Goal: Find specific page/section: Find specific page/section

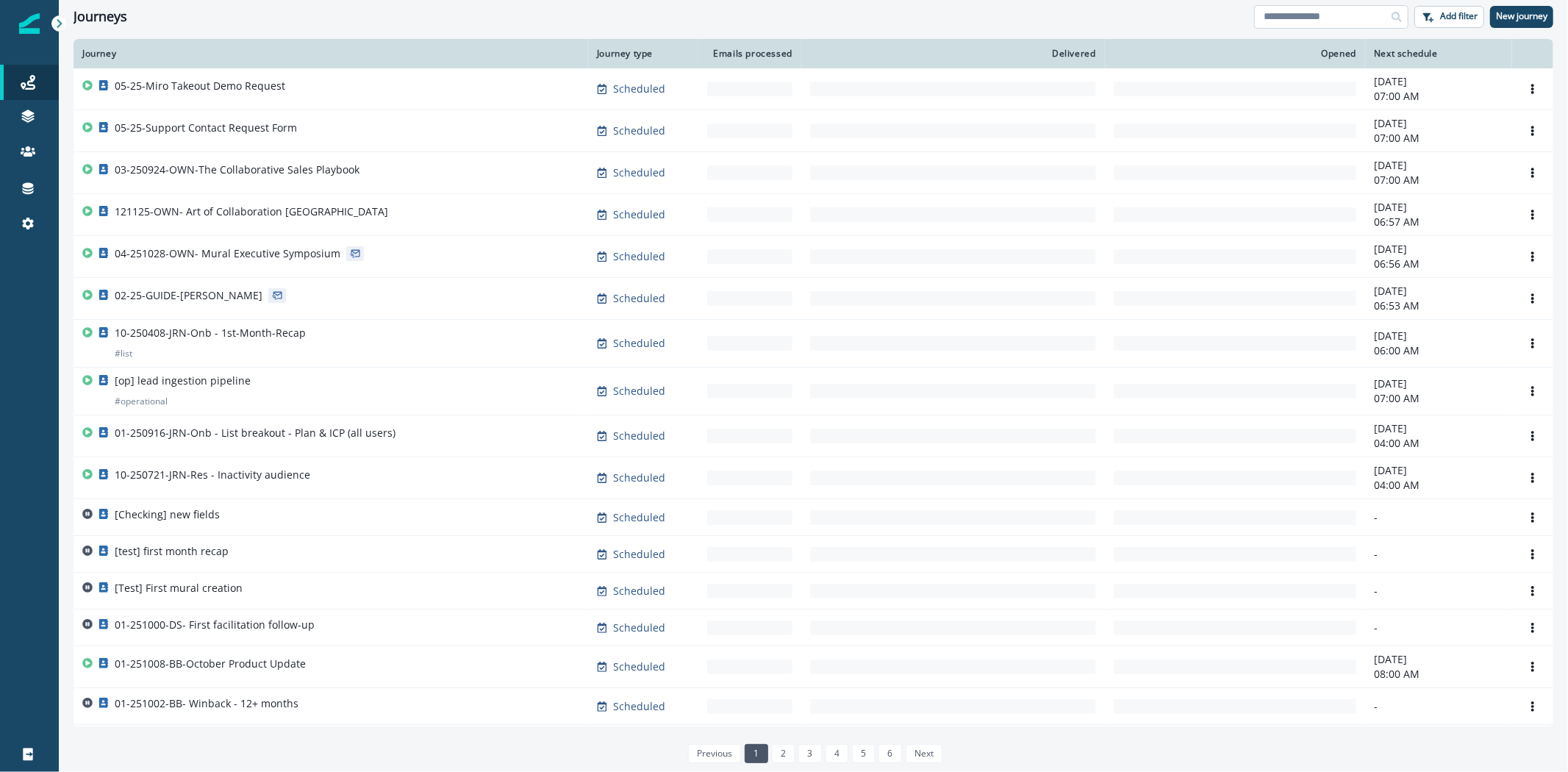
click at [1305, 20] on input at bounding box center [1331, 17] width 154 height 24
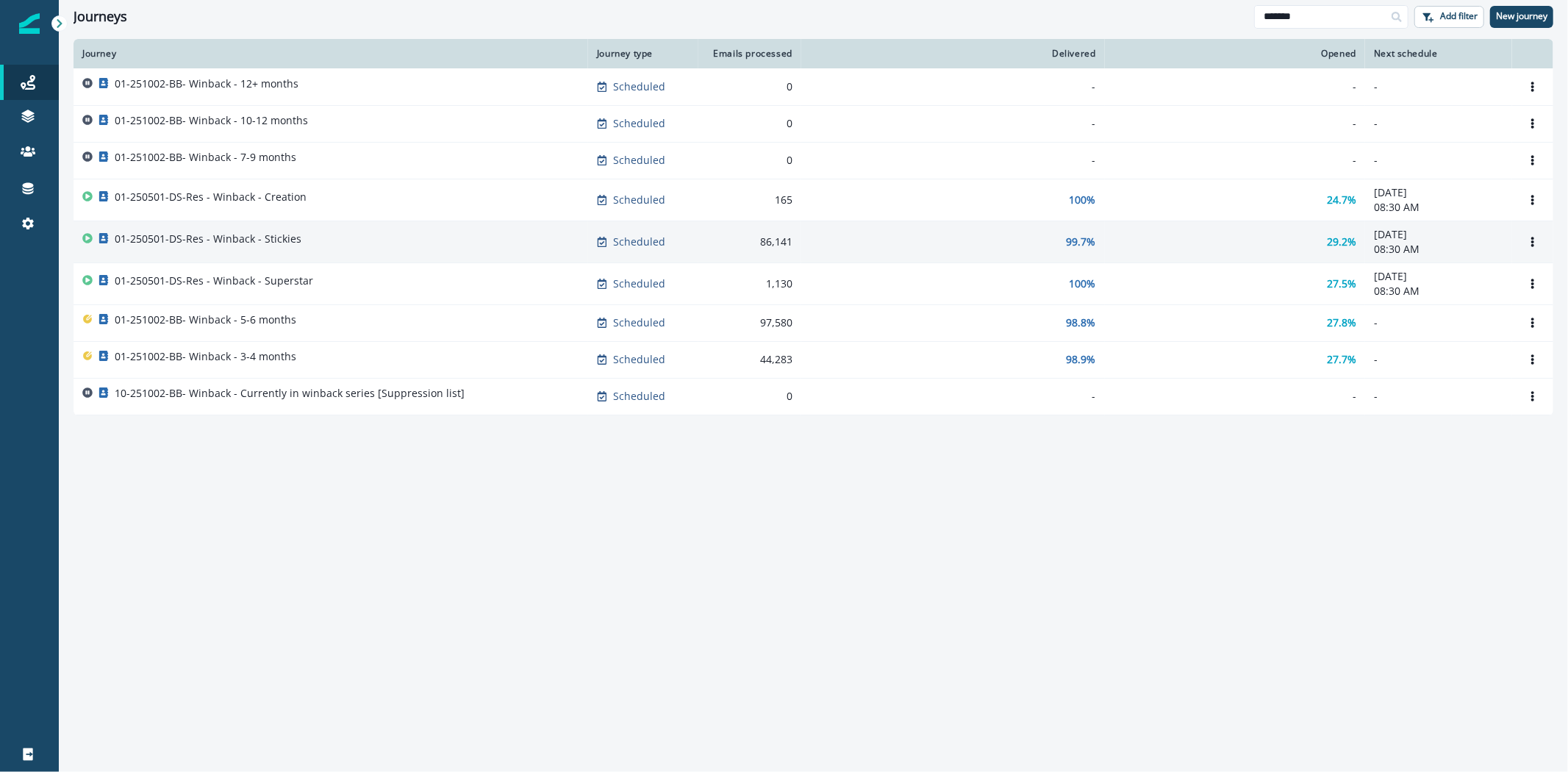
type input "*******"
click at [295, 237] on p "01-250501-DS-Res - Winback - Stickies" at bounding box center [208, 239] width 186 height 15
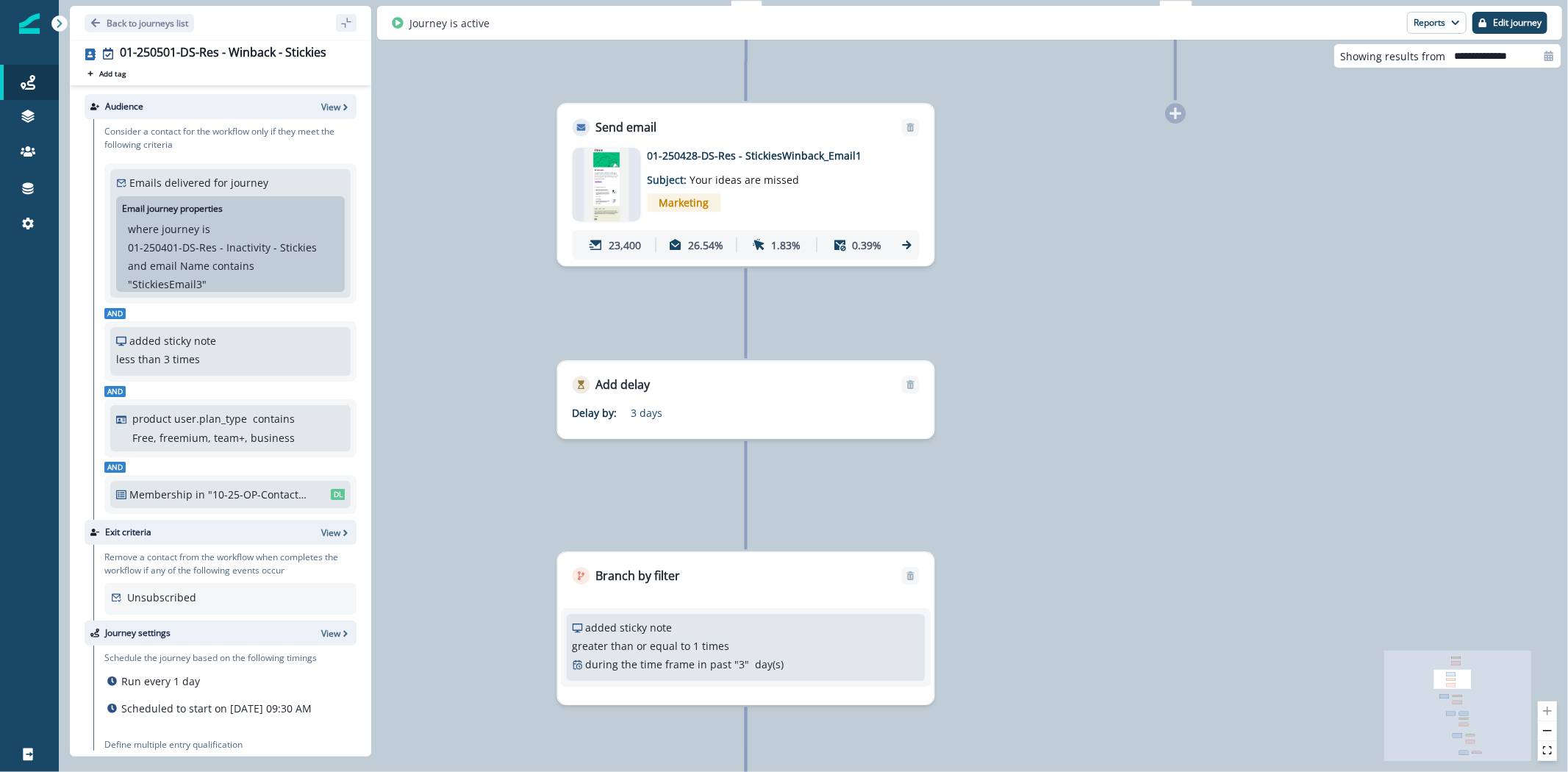
click at [630, 175] on div at bounding box center [607, 184] width 69 height 74
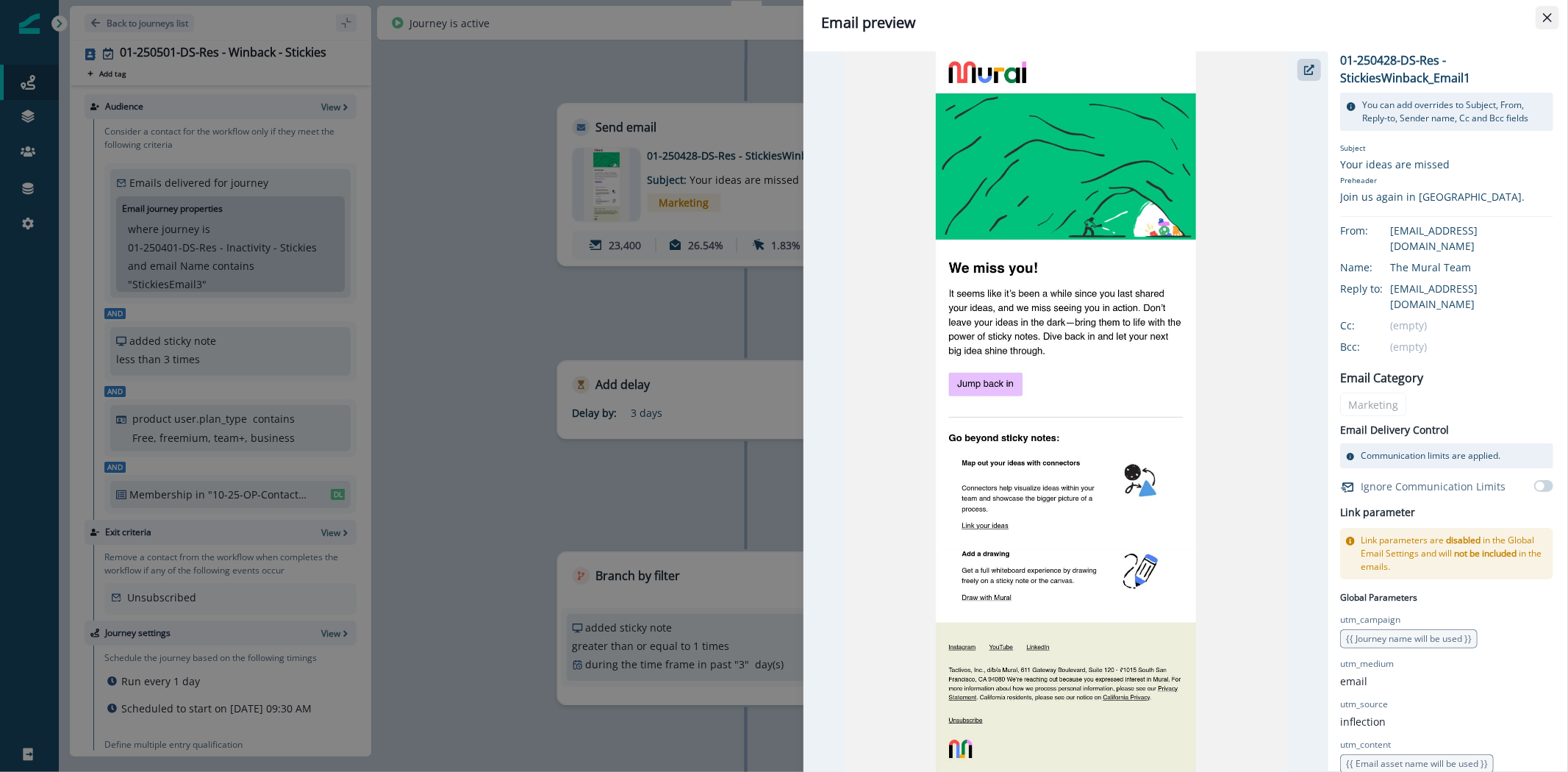
click at [1549, 13] on icon "Close" at bounding box center [1547, 18] width 9 height 9
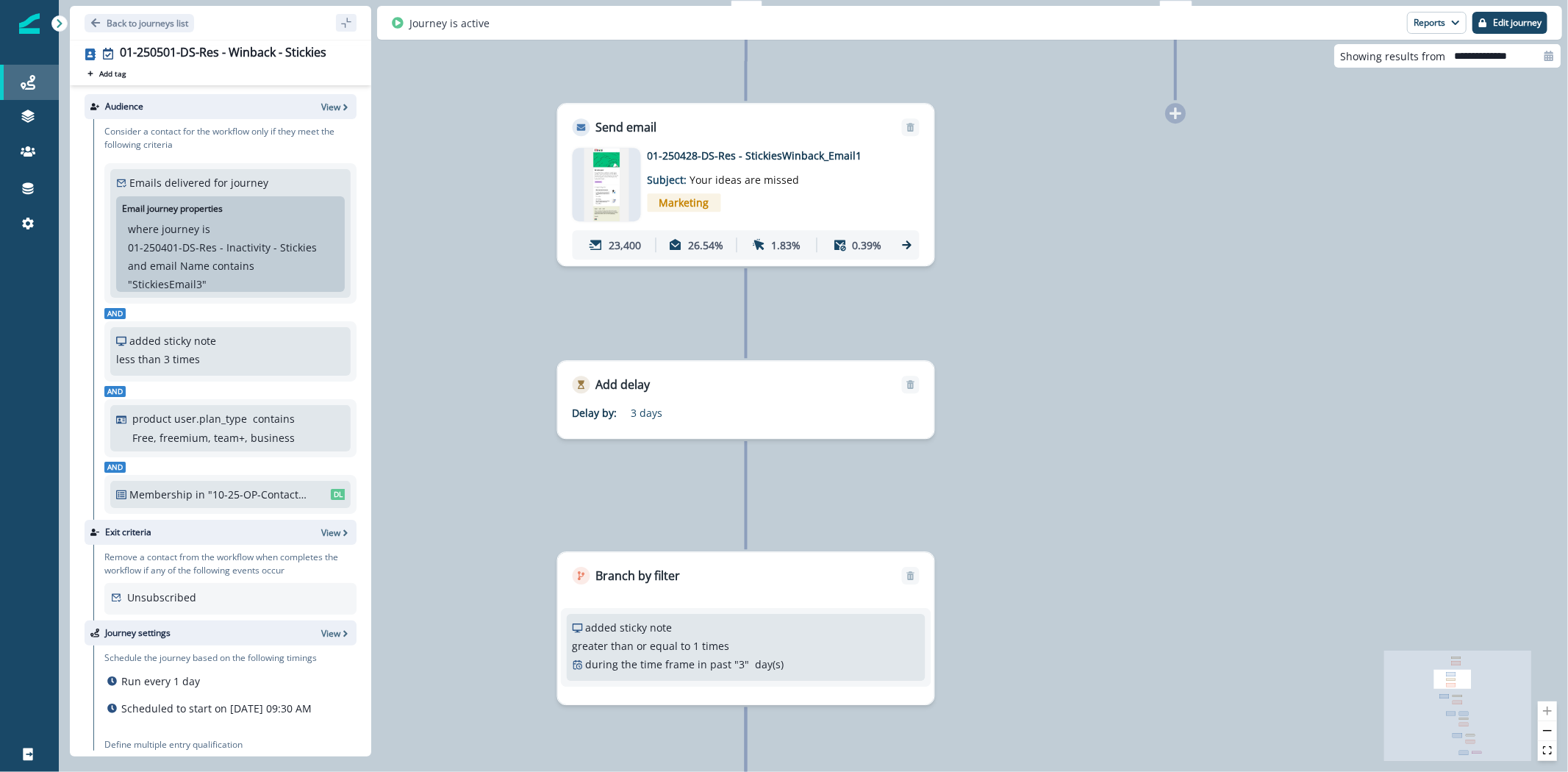
click at [41, 81] on div "Journeys" at bounding box center [29, 83] width 47 height 18
click at [322, 104] on p "View" at bounding box center [331, 107] width 19 height 13
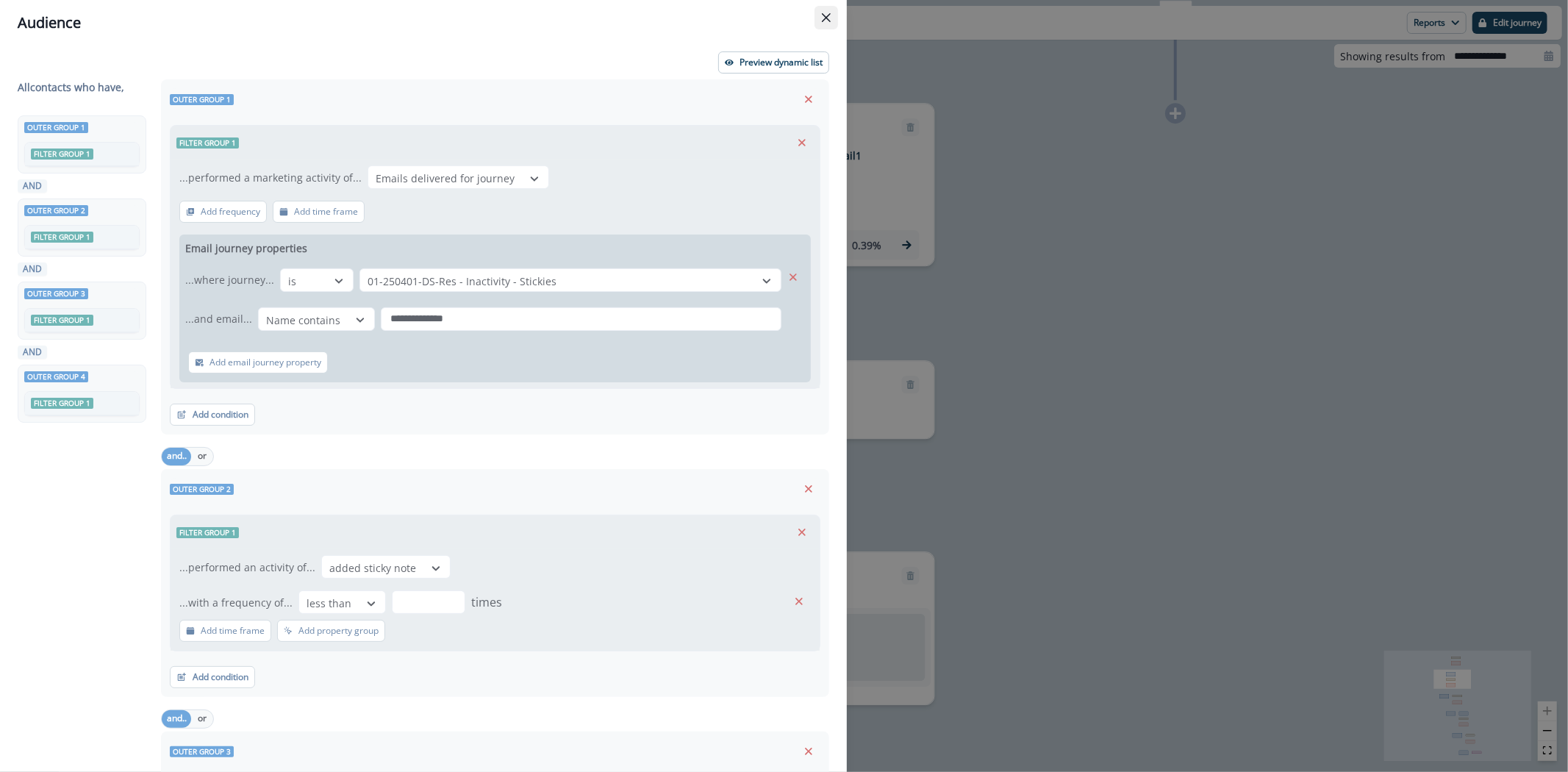
click at [830, 11] on button "Close" at bounding box center [827, 18] width 24 height 24
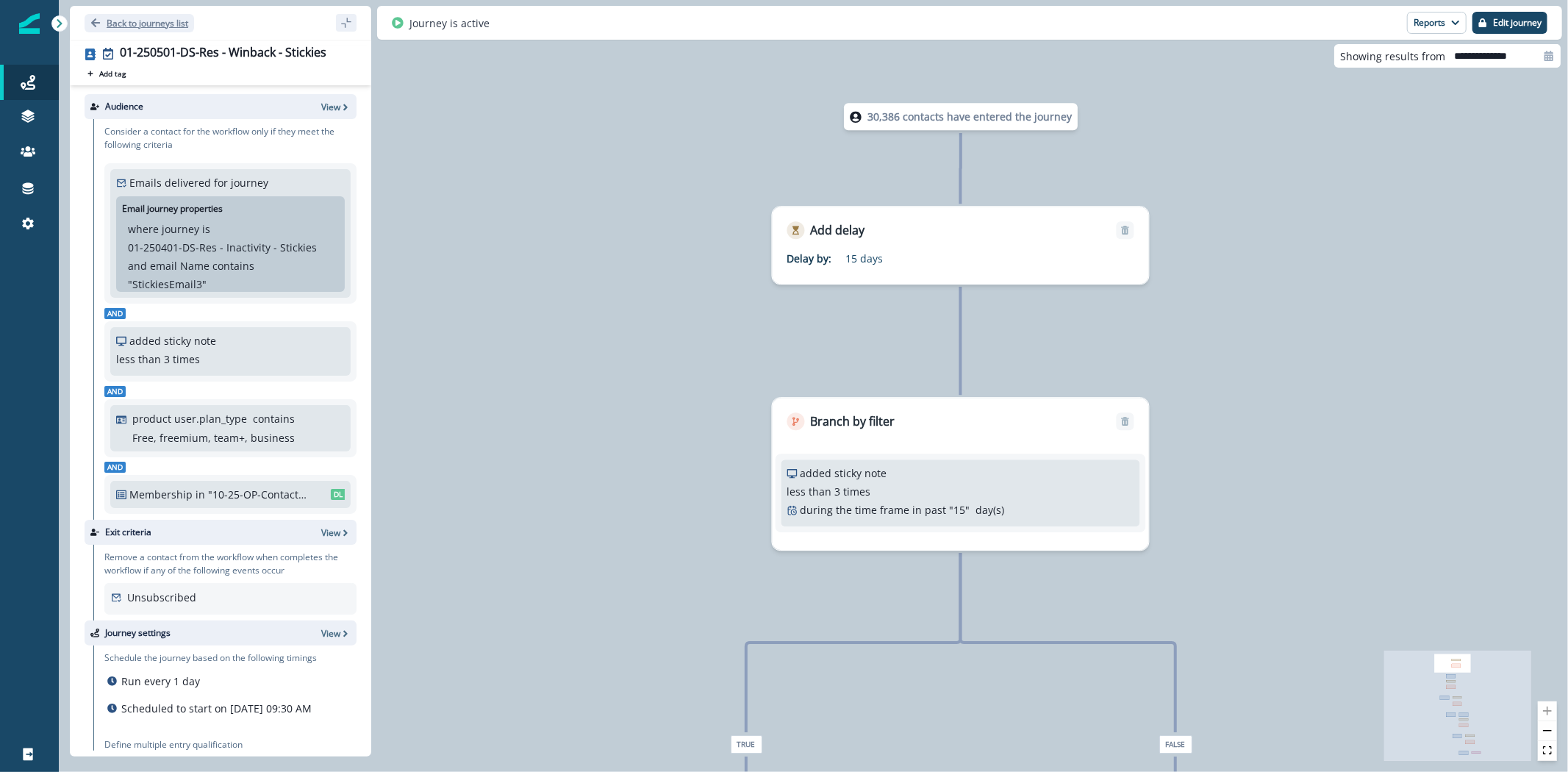
click at [95, 23] on icon "Go back" at bounding box center [95, 23] width 9 height 9
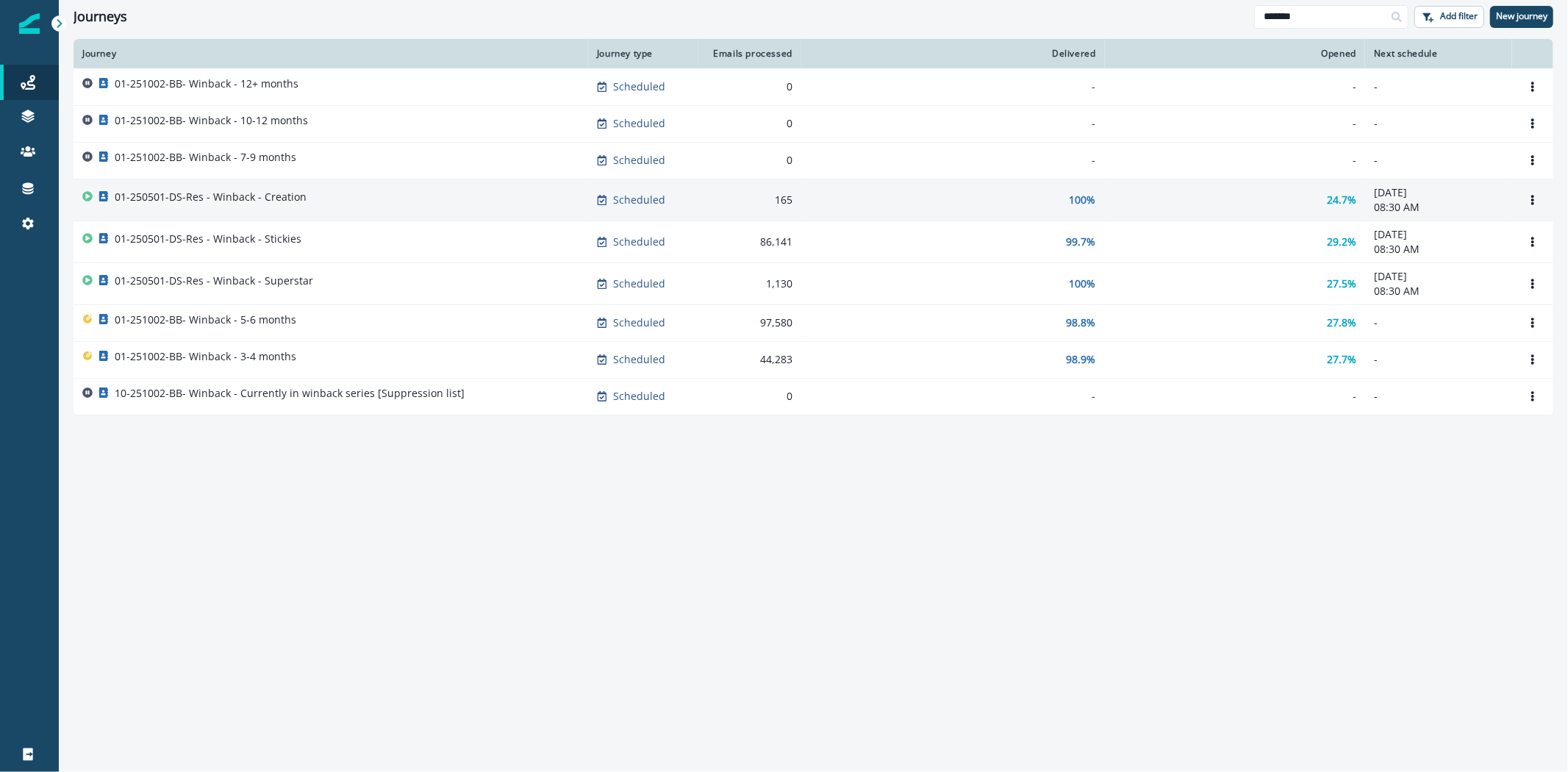
click at [289, 196] on p "01-250501-DS-Res - Winback - Creation" at bounding box center [210, 197] width 192 height 15
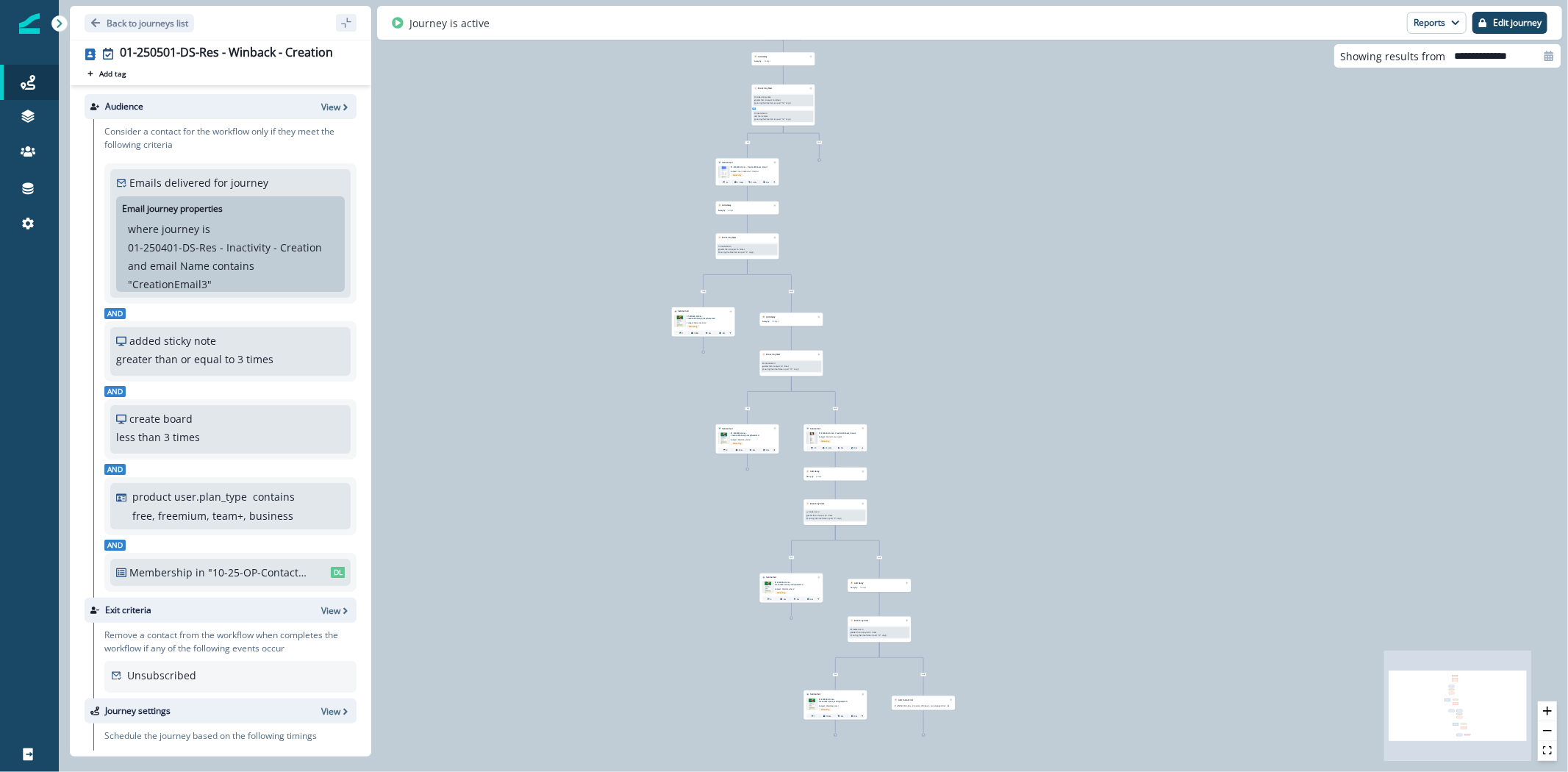
click at [780, 94] on div "added sticky note greater than or equal to 3 times during the time frame in pas…" at bounding box center [783, 101] width 62 height 13
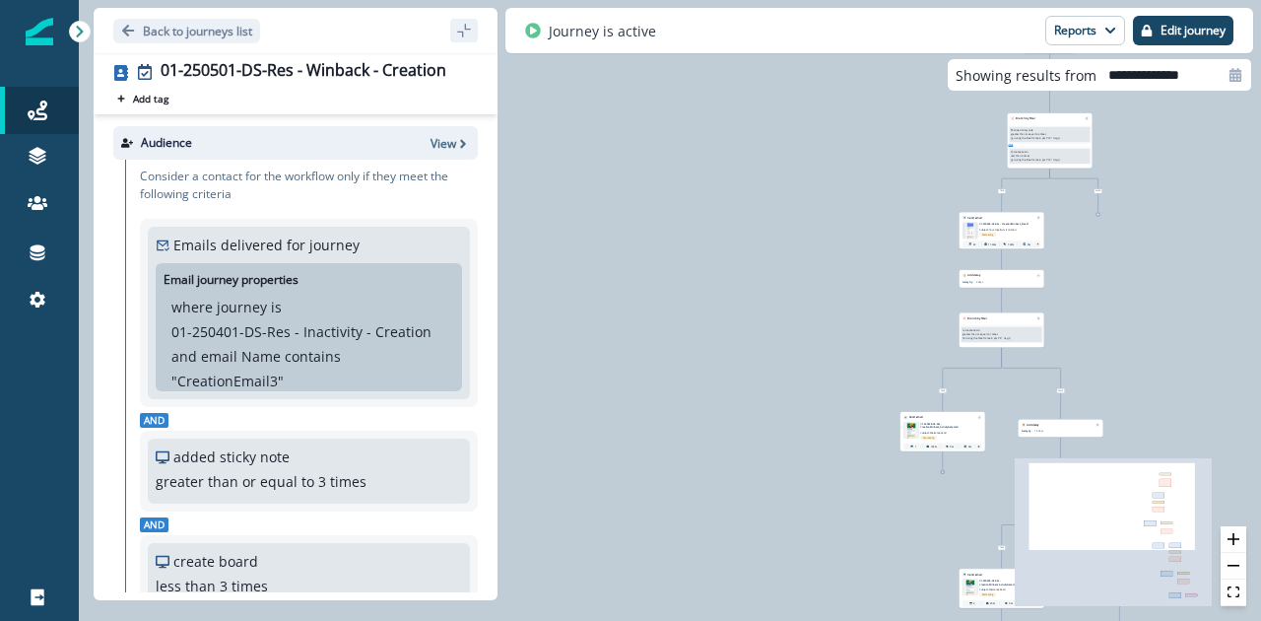
drag, startPoint x: 1191, startPoint y: 219, endPoint x: 1121, endPoint y: 305, distance: 111.4
drag, startPoint x: 1121, startPoint y: 305, endPoint x: 1173, endPoint y: 269, distance: 62.9
click at [1172, 270] on div "259 contacts have entered the journey Add delay Delay by: 15 days Delay details…" at bounding box center [670, 310] width 1183 height 621
drag, startPoint x: 1163, startPoint y: 238, endPoint x: 1110, endPoint y: 274, distance: 64.0
drag, startPoint x: 1110, startPoint y: 274, endPoint x: 1156, endPoint y: 212, distance: 77.5
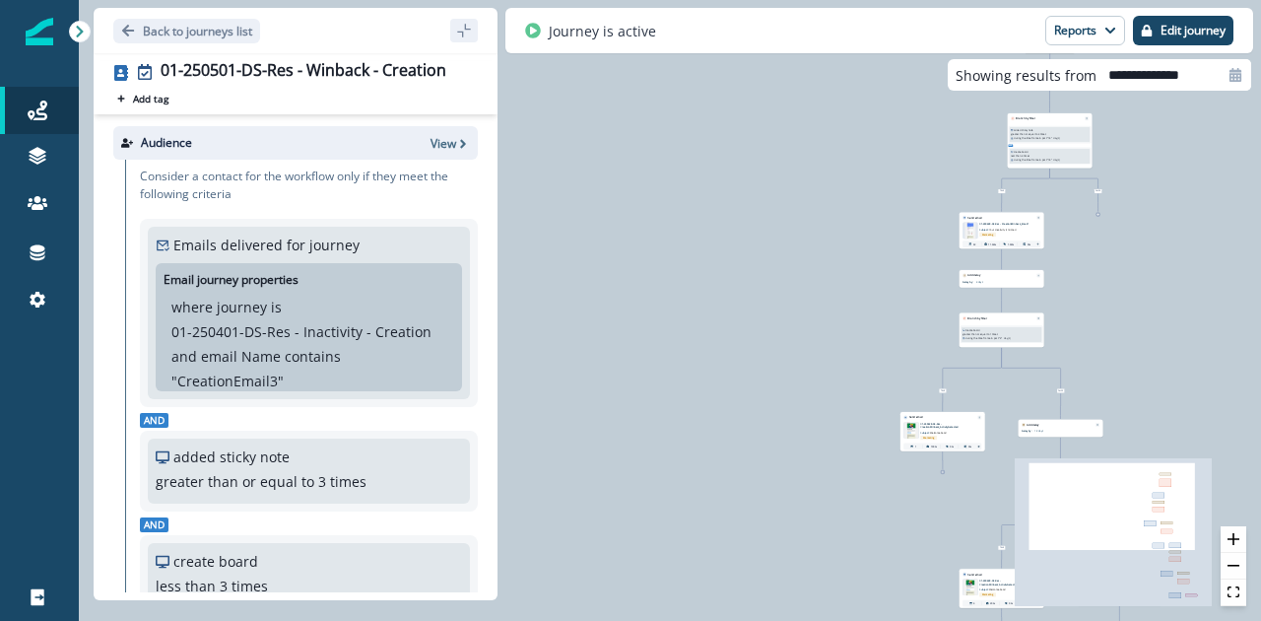
click at [1155, 212] on div "259 contacts have entered the journey Add delay Delay by: 15 days Delay details…" at bounding box center [670, 310] width 1183 height 621
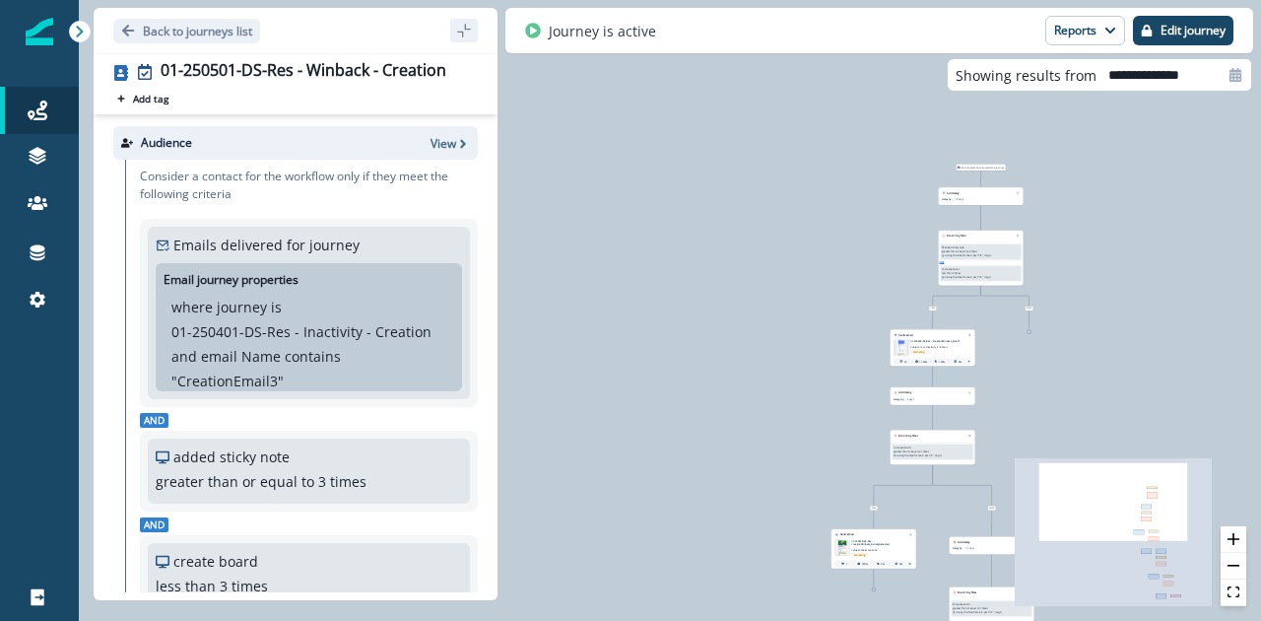
drag, startPoint x: 1159, startPoint y: 206, endPoint x: 1075, endPoint y: 363, distance: 177.7
click at [1075, 363] on div "259 contacts have entered the journey Add delay Delay by: 15 days Delay details…" at bounding box center [670, 310] width 1183 height 621
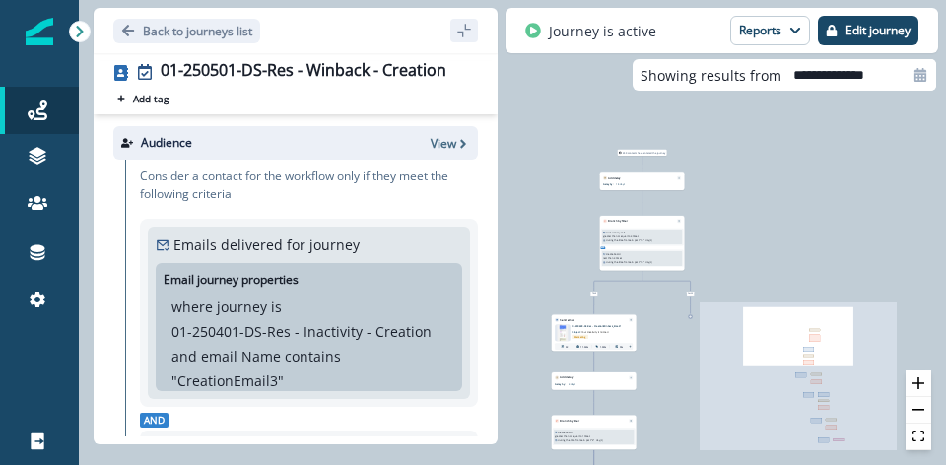
drag, startPoint x: 741, startPoint y: 225, endPoint x: 456, endPoint y: 170, distance: 289.9
click at [456, 170] on div "Back to journeys list 01-250501-DS-Res - Winback - Creation Add tag Search or c…" at bounding box center [512, 232] width 867 height 465
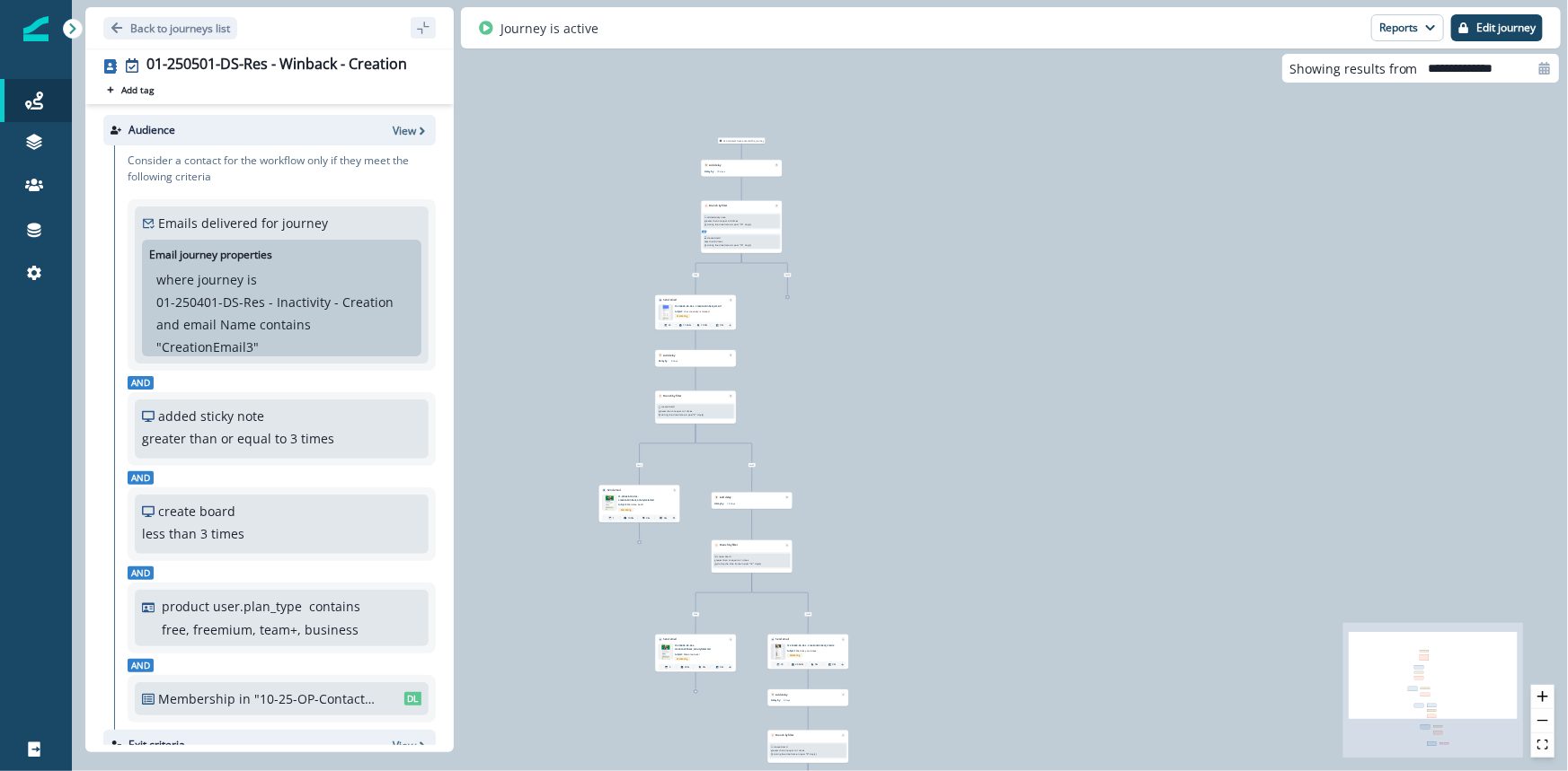
drag, startPoint x: 664, startPoint y: 300, endPoint x: 815, endPoint y: 354, distance: 160.4
click at [815, 354] on div "259 contacts have entered the journey Add delay Delay by: 15 days Delay details…" at bounding box center [820, 386] width 1496 height 771
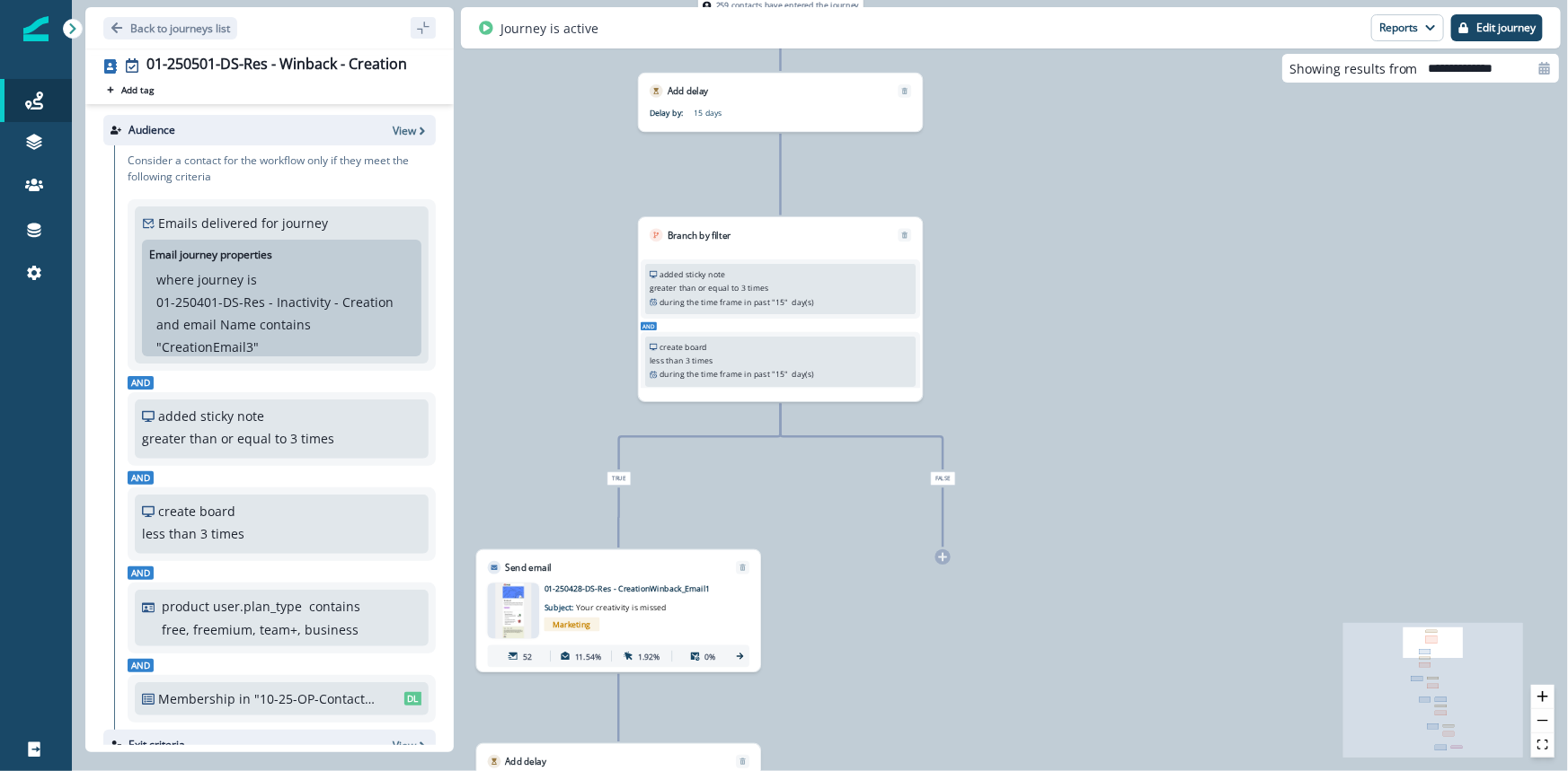
drag, startPoint x: 788, startPoint y: 338, endPoint x: 1075, endPoint y: 377, distance: 289.6
click at [1075, 377] on div "259 contacts have entered the journey Add delay Delay by: 15 days Delay details…" at bounding box center [820, 386] width 1496 height 771
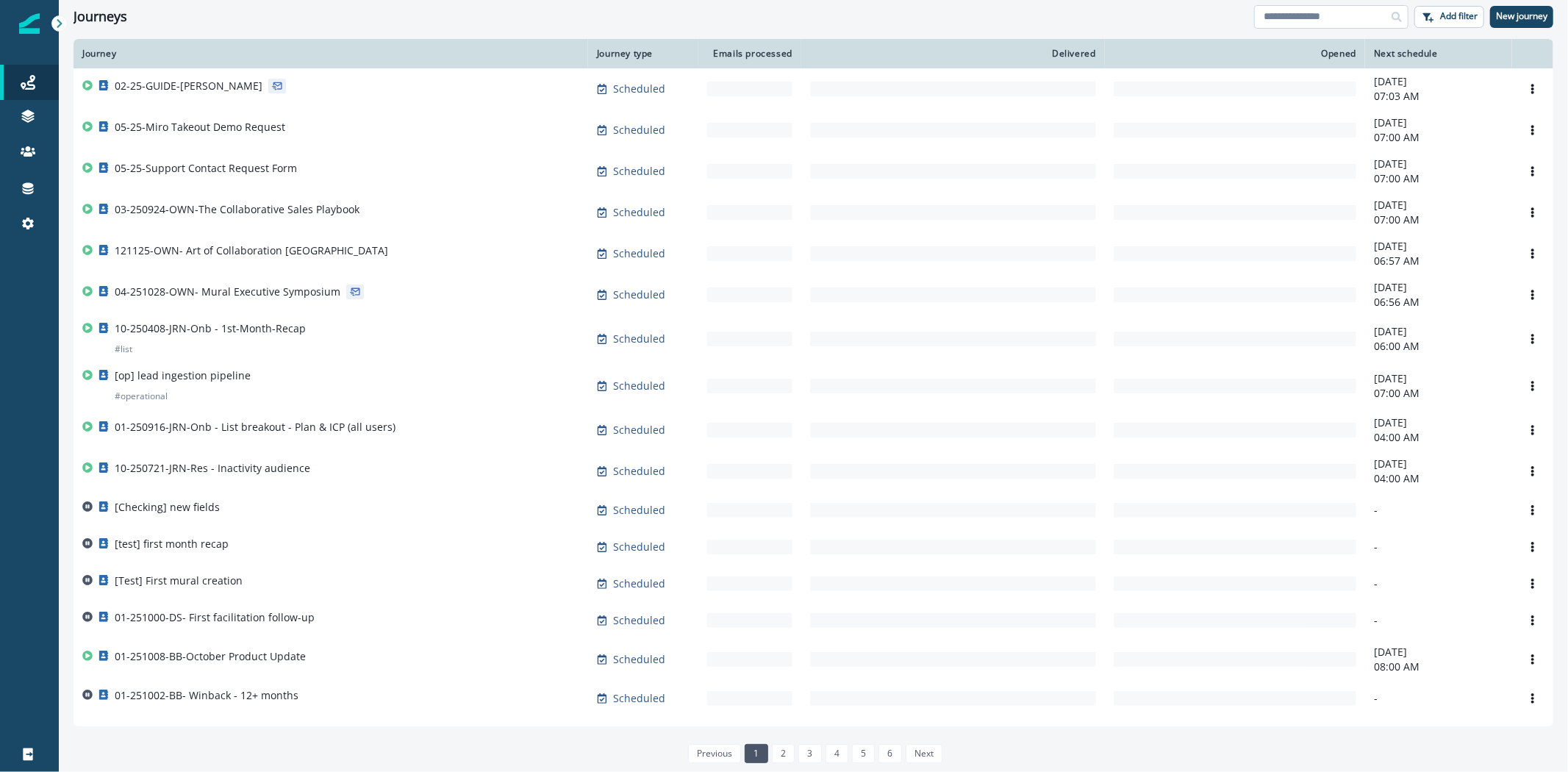
click at [1274, 19] on input at bounding box center [1331, 17] width 154 height 24
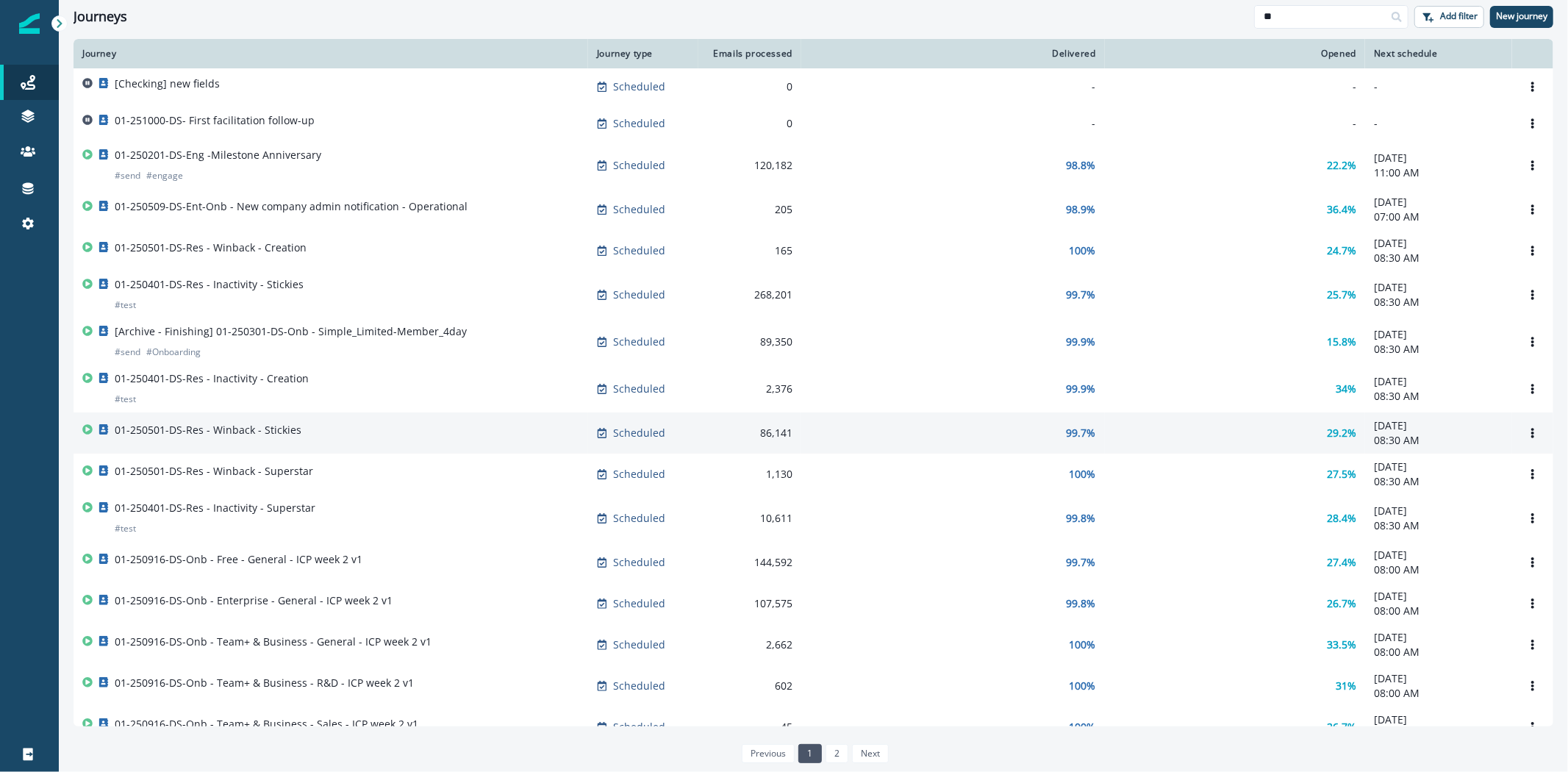
type input "**"
click at [239, 432] on p "01-250501-DS-Res - Winback - Stickies" at bounding box center [208, 430] width 186 height 15
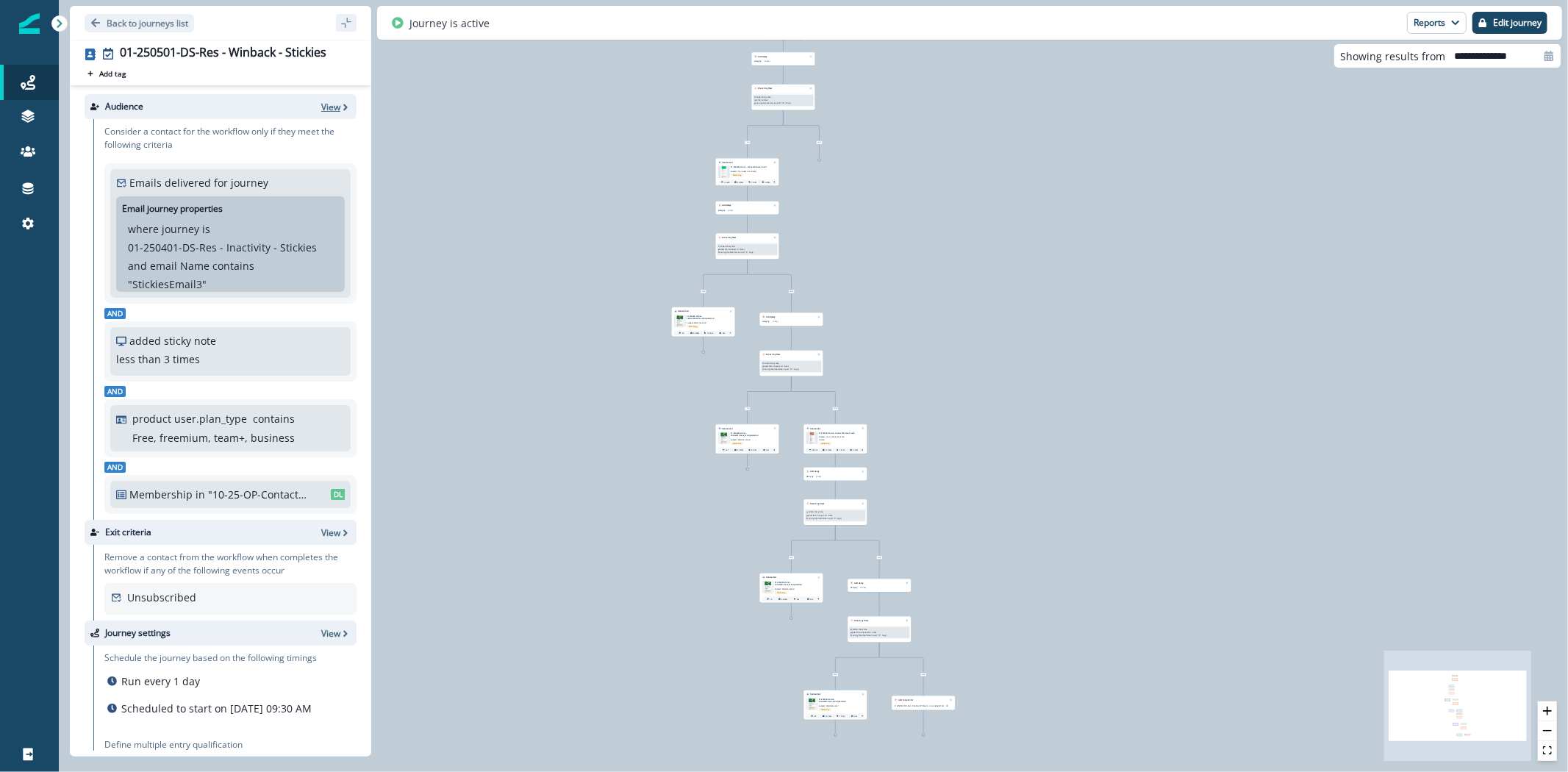
click at [322, 107] on p "View" at bounding box center [331, 107] width 19 height 13
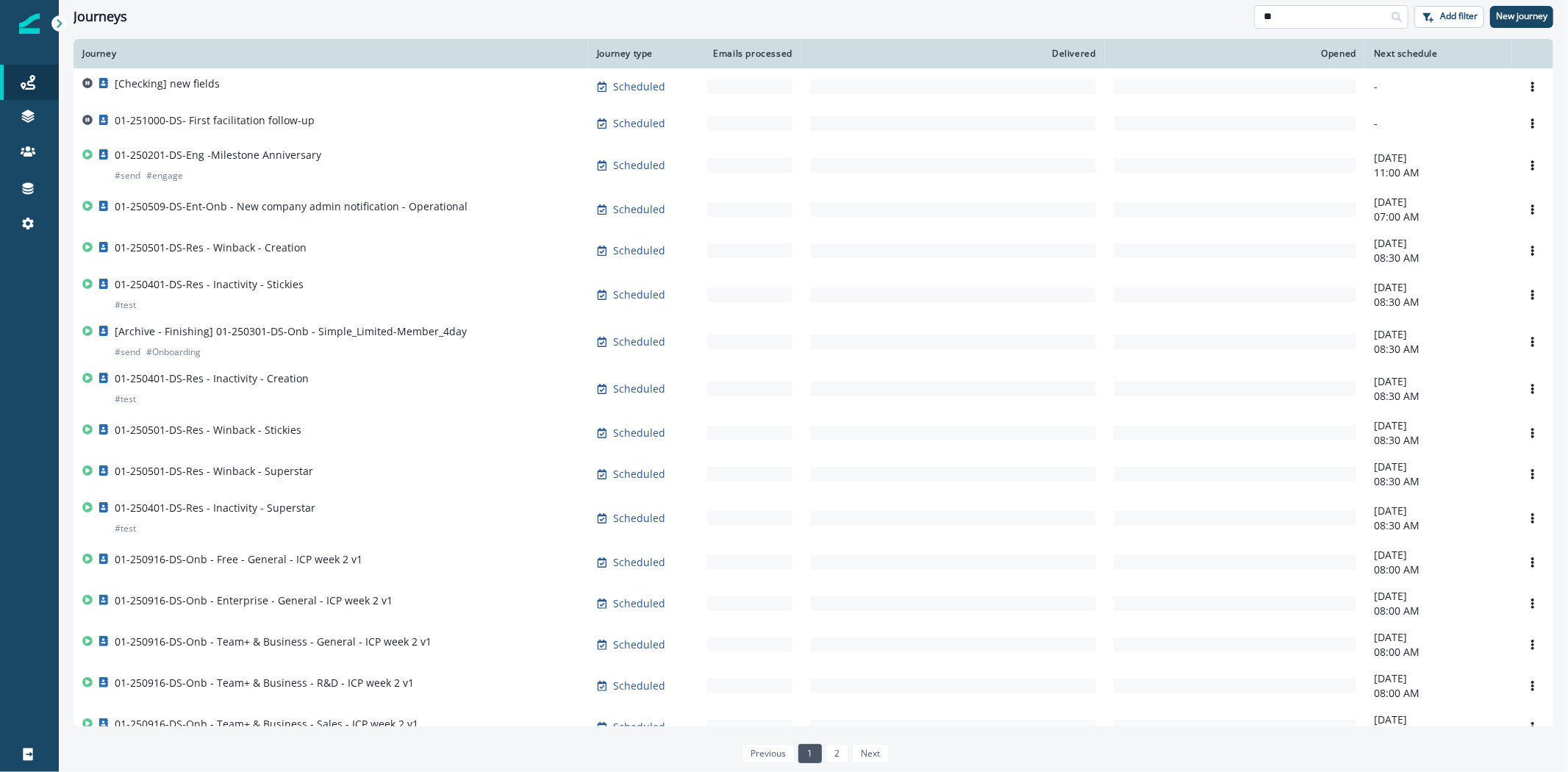
click at [1295, 18] on input "**" at bounding box center [1331, 17] width 154 height 24
type input "*"
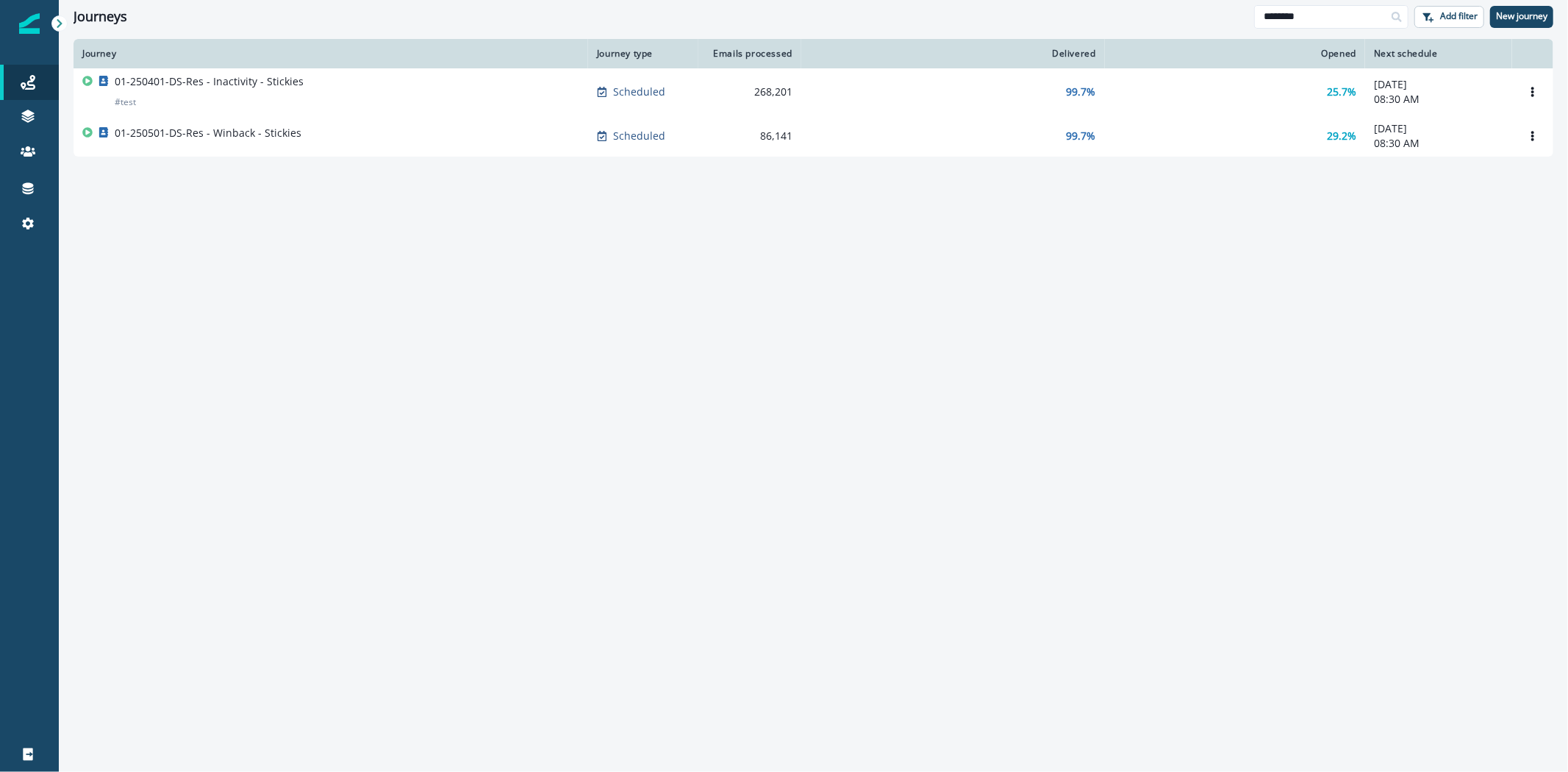
type input "********"
